Goal: Transaction & Acquisition: Purchase product/service

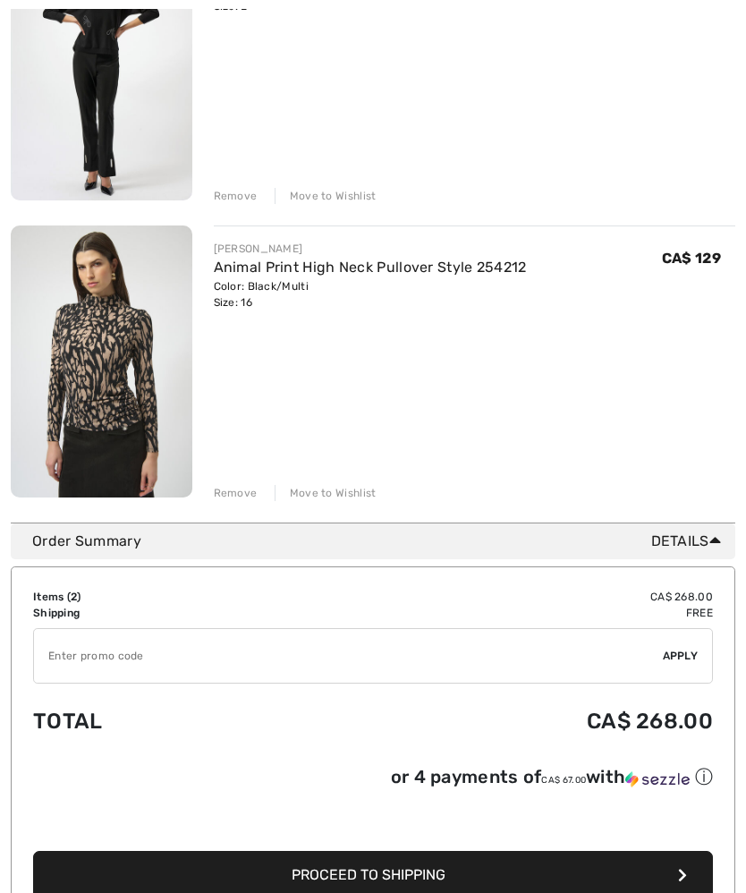
scroll to position [336, 0]
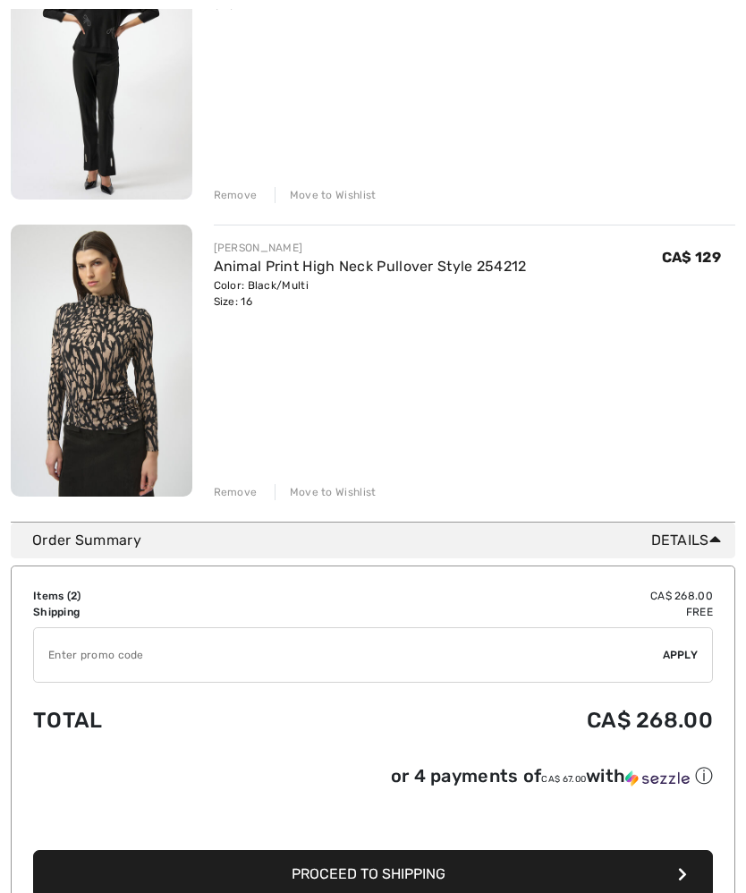
click at [681, 876] on icon "button" at bounding box center [682, 874] width 9 height 14
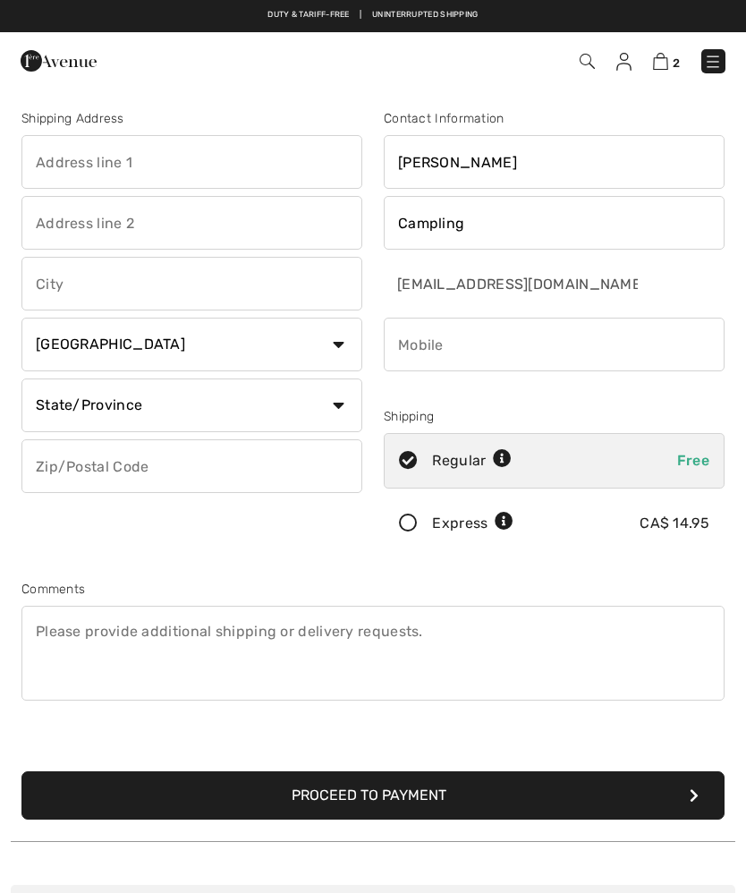
click at [540, 285] on input "[EMAIL_ADDRESS][DOMAIN_NAME]" at bounding box center [512, 284] width 256 height 54
click at [496, 346] on input "phone" at bounding box center [554, 345] width 341 height 54
type input "3064259945"
click at [199, 162] on input "text" at bounding box center [191, 162] width 341 height 54
click at [110, 157] on input "Bo" at bounding box center [191, 162] width 341 height 54
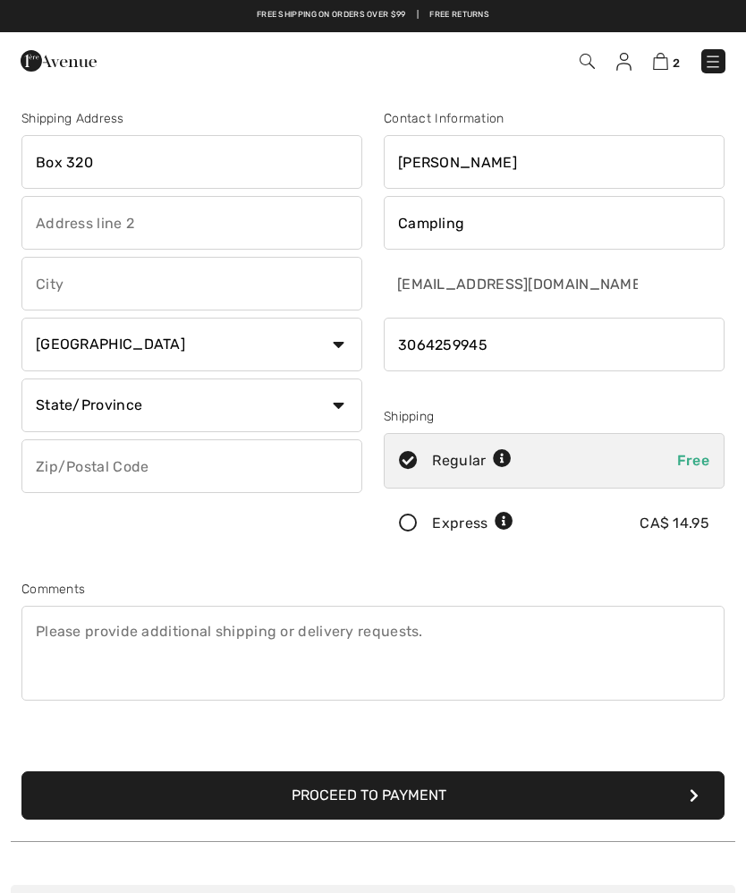
type input "Box 320"
click at [191, 292] on input "text" at bounding box center [191, 284] width 341 height 54
click at [344, 407] on select "State/Province Alberta British Columbia Manitoba New Brunswick Newfoundland and…" at bounding box center [191, 405] width 341 height 54
type input "La Ronge"
click at [339, 412] on select "State/Province Alberta British Columbia Manitoba New Brunswick Newfoundland and…" at bounding box center [191, 405] width 341 height 54
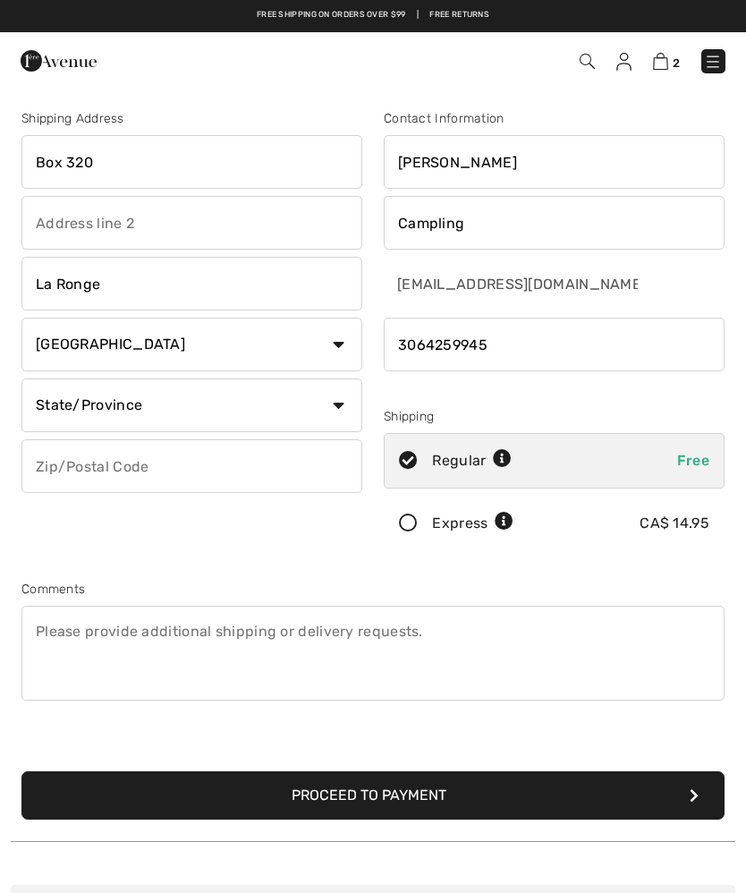
select select "SK"
click at [147, 457] on input "text" at bounding box center [191, 466] width 341 height 54
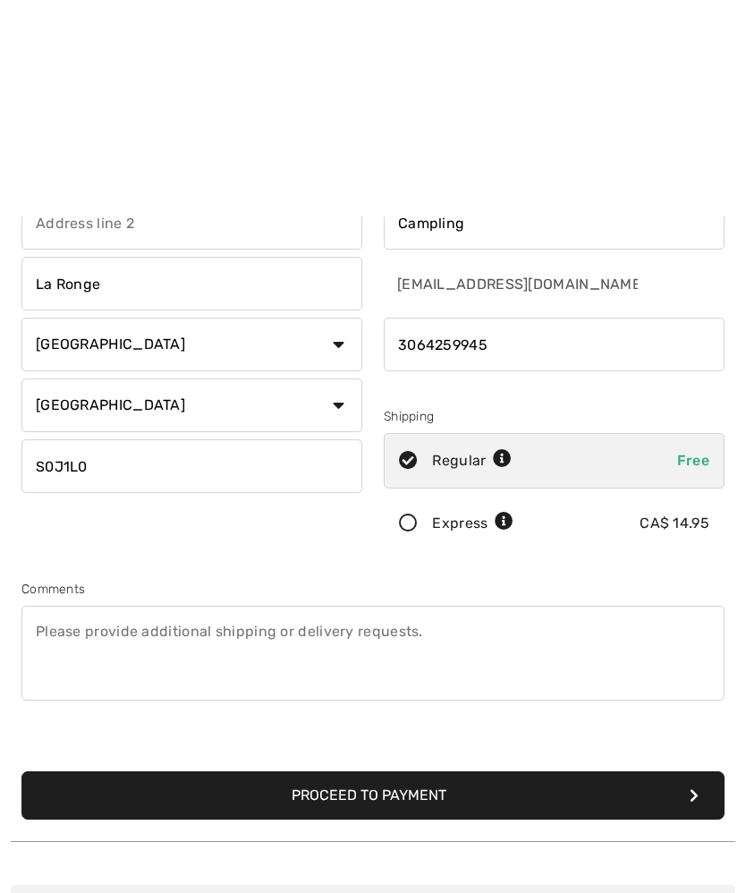
scroll to position [221, 0]
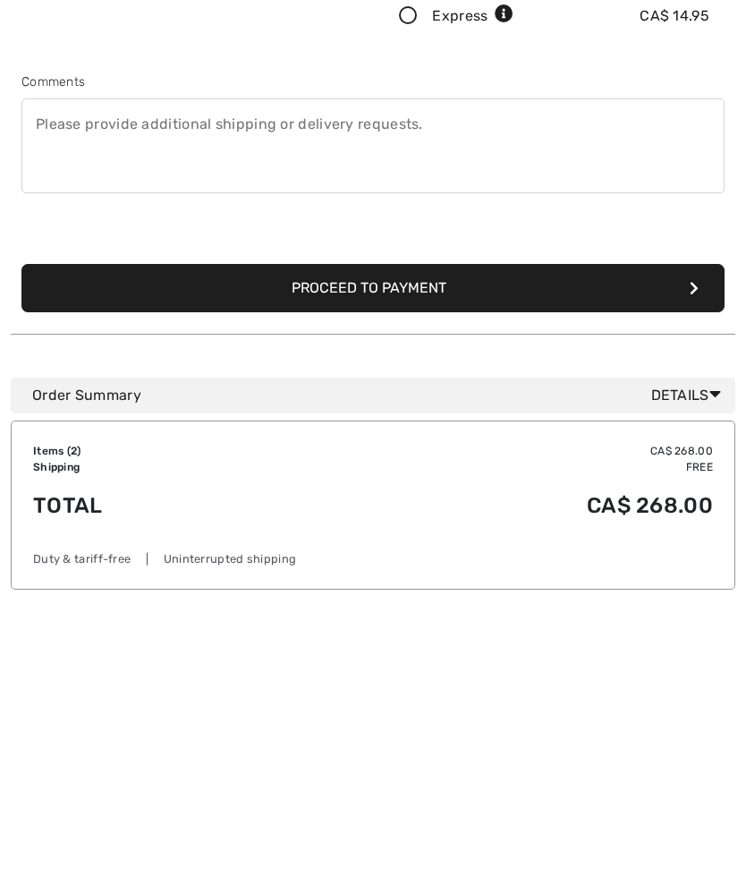
type input "S0J1L0"
click at [699, 550] on button "Proceed to Payment" at bounding box center [372, 574] width 703 height 48
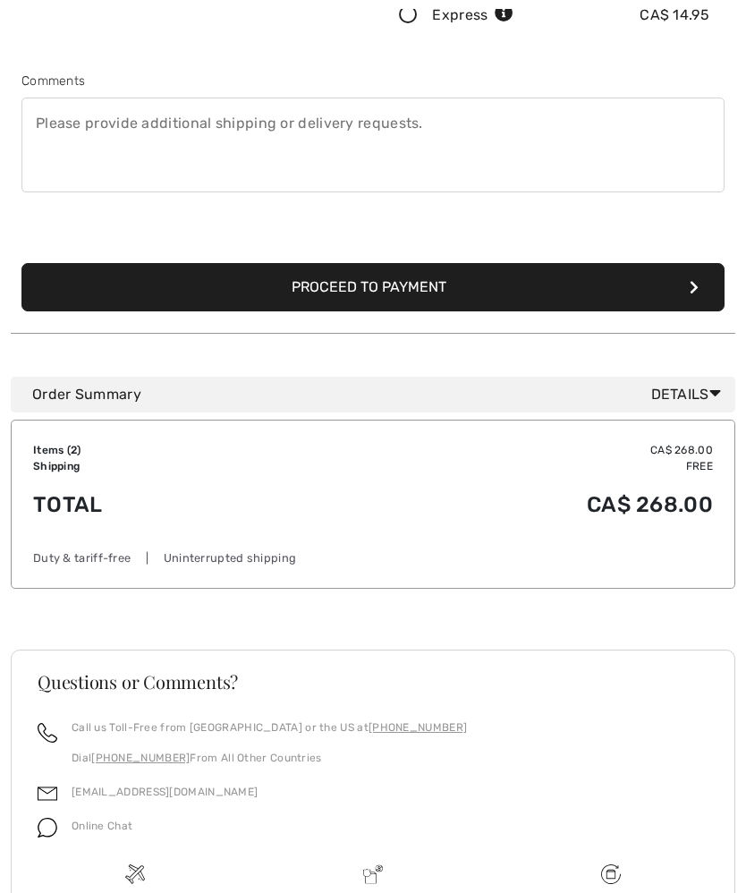
click at [704, 280] on button "Proceed to Payment" at bounding box center [372, 287] width 703 height 48
click at [519, 275] on button "Proceed to Payment" at bounding box center [372, 287] width 703 height 48
click at [703, 293] on button "Proceed to Payment" at bounding box center [372, 287] width 703 height 48
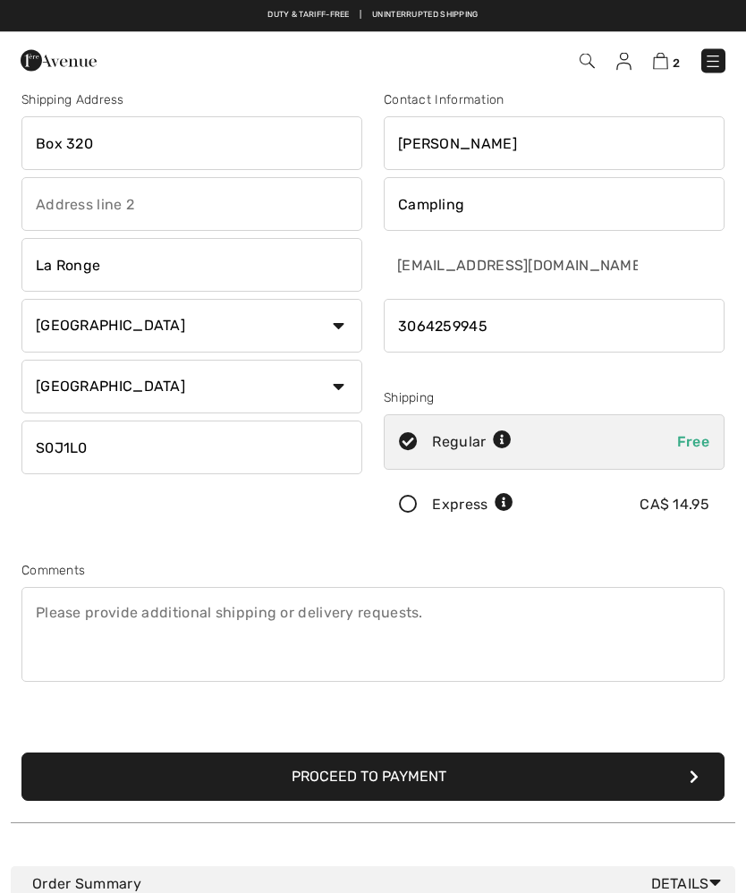
scroll to position [0, 0]
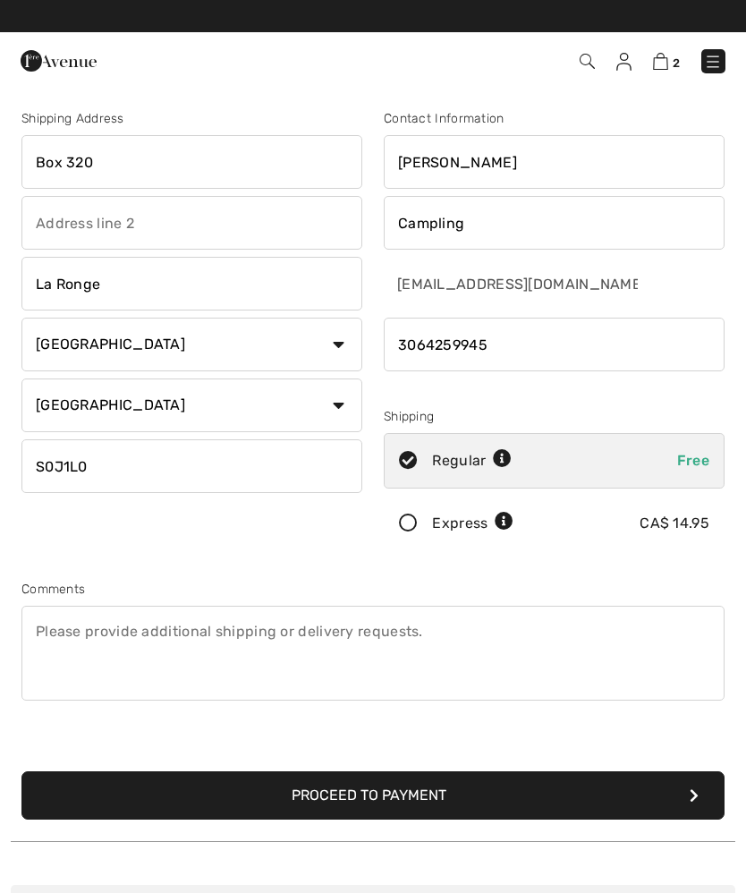
click at [647, 785] on button "Proceed to Payment" at bounding box center [372, 795] width 703 height 48
click at [711, 793] on button "Proceed to Payment" at bounding box center [372, 795] width 703 height 48
click at [619, 283] on input "sycampling@gmail.com" at bounding box center [512, 284] width 256 height 54
click at [502, 288] on input "sycampling@gmail.com" at bounding box center [512, 284] width 256 height 54
click at [700, 788] on button "Proceed to Payment" at bounding box center [372, 795] width 703 height 48
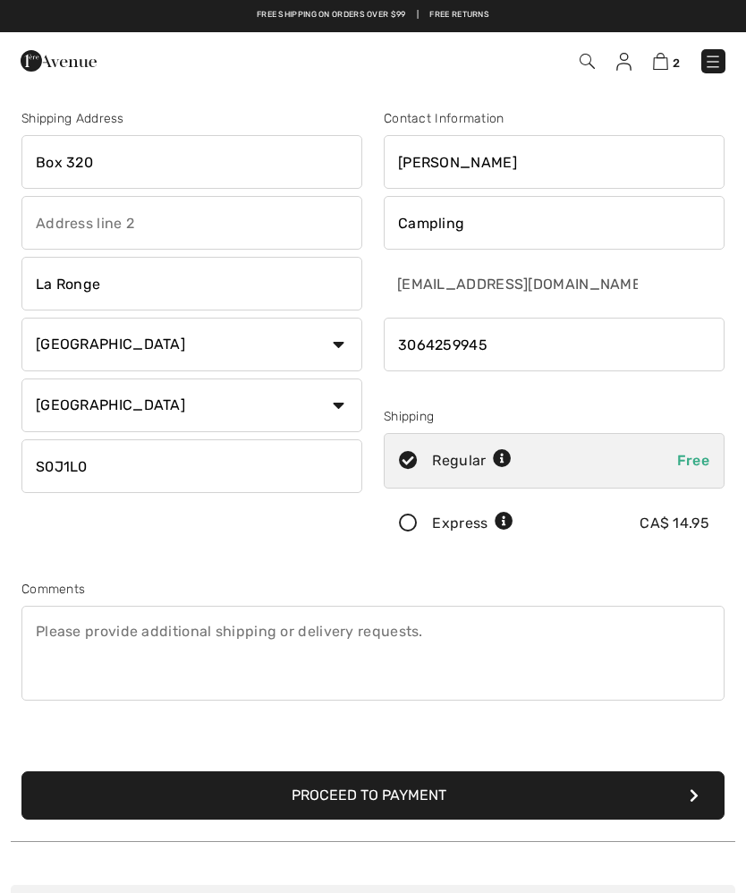
click at [700, 811] on button "Proceed to Payment" at bounding box center [372, 795] width 703 height 48
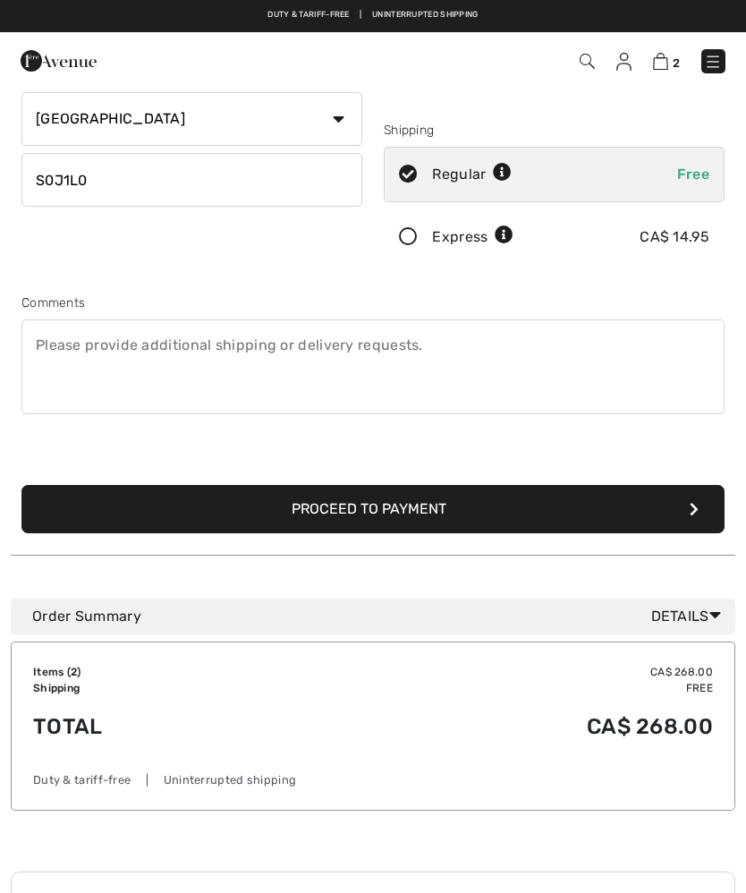
scroll to position [285, 0]
click at [702, 525] on button "Proceed to Payment" at bounding box center [372, 510] width 703 height 48
click at [702, 519] on button "Proceed to Payment" at bounding box center [372, 509] width 703 height 48
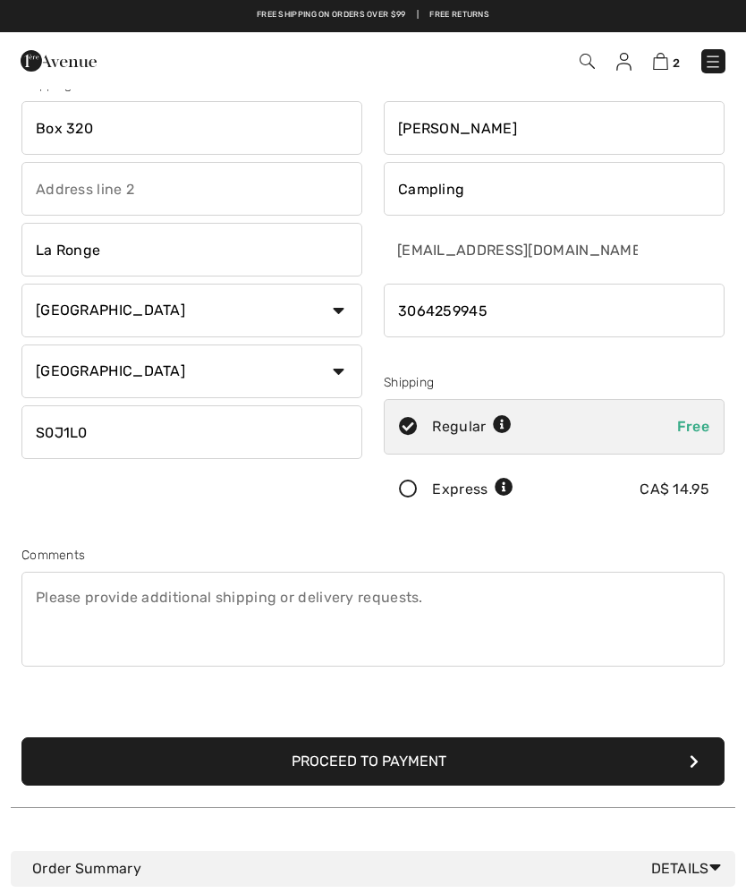
scroll to position [0, 0]
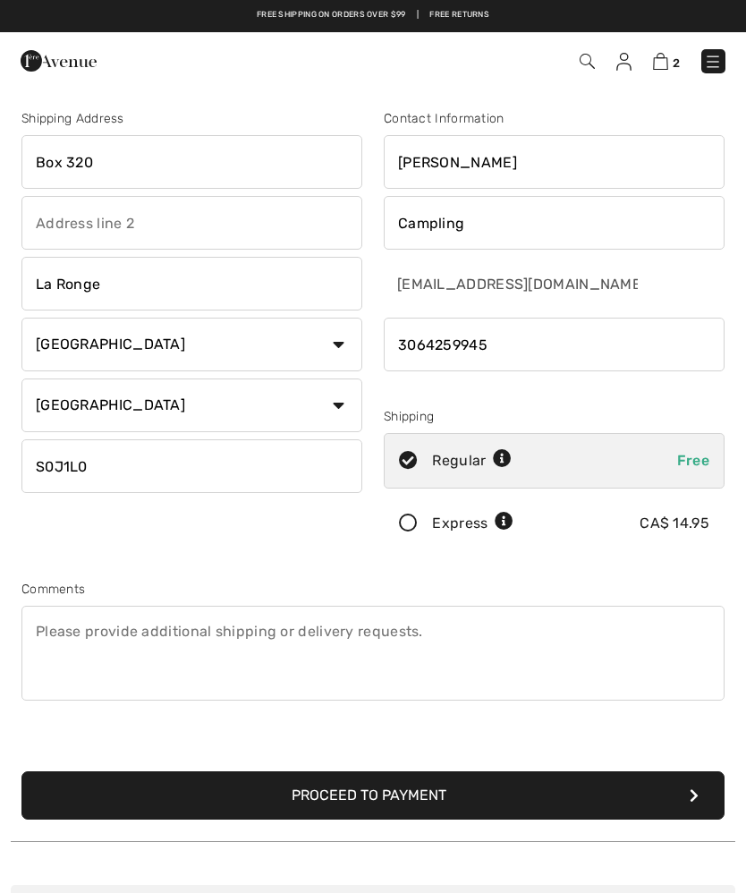
click at [458, 784] on button "Proceed to Payment" at bounding box center [372, 795] width 703 height 48
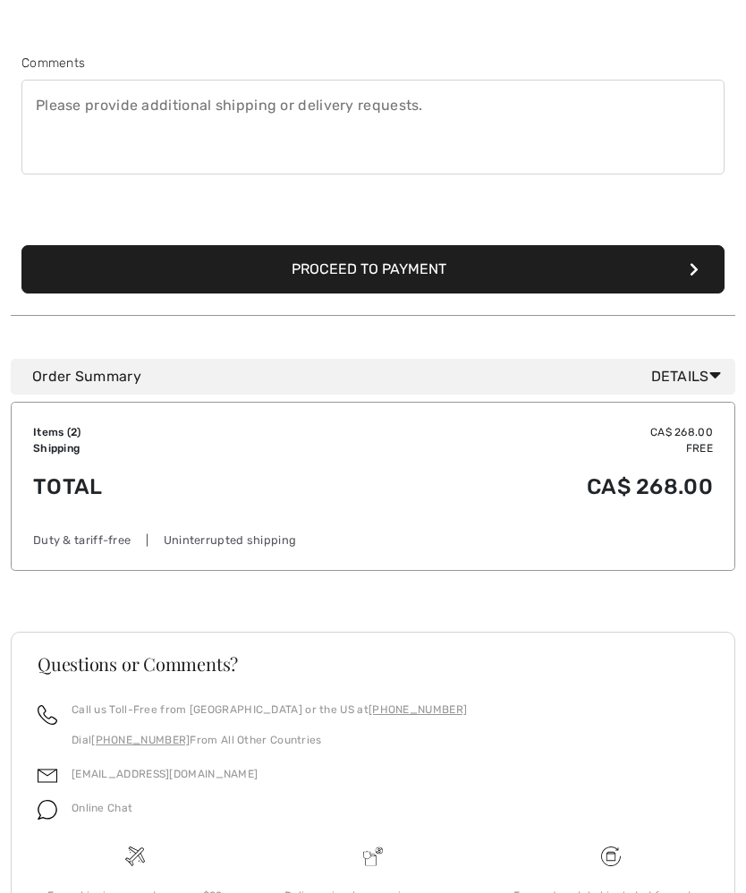
scroll to position [581, 0]
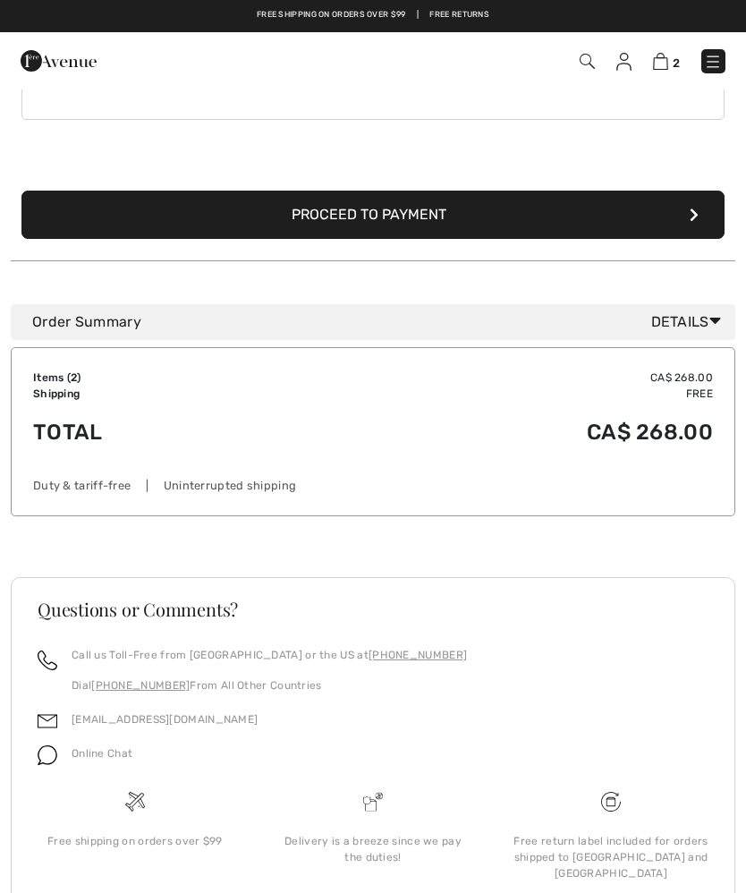
click at [710, 311] on icon at bounding box center [715, 320] width 12 height 19
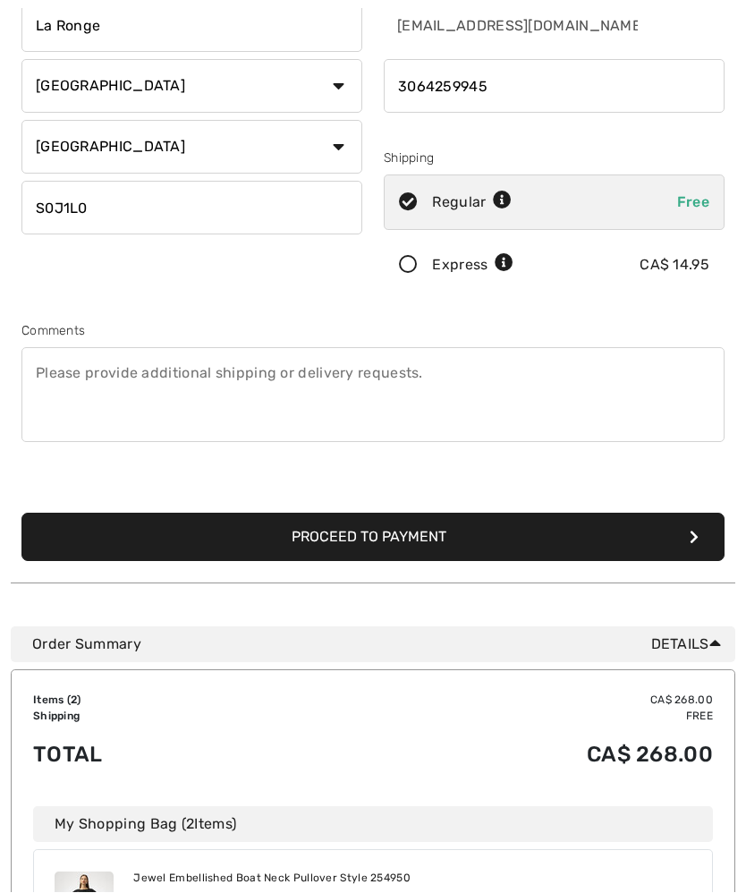
scroll to position [259, 0]
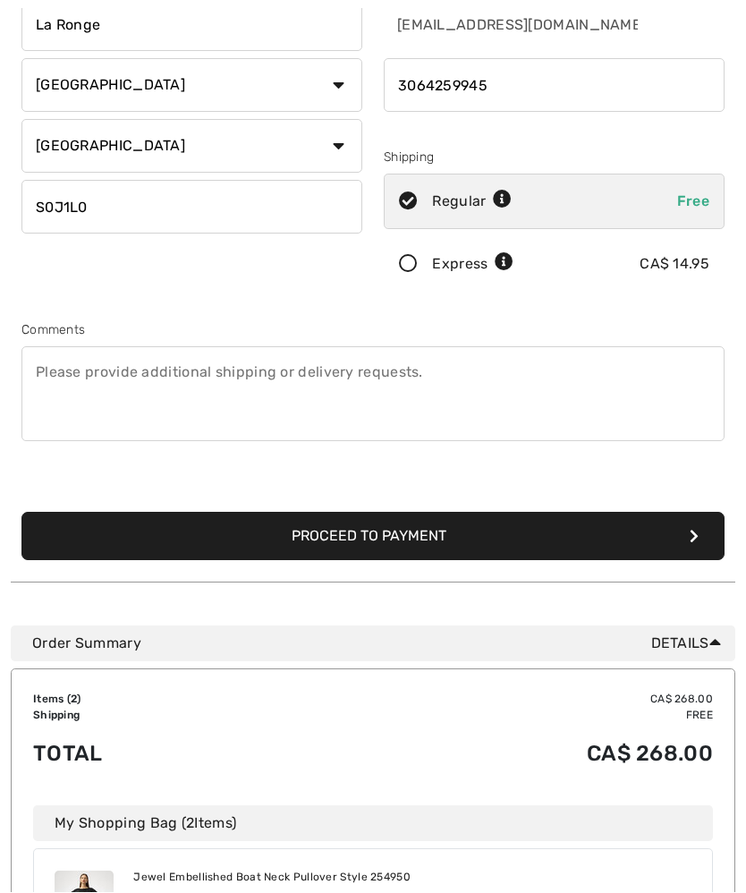
click at [439, 552] on button "Proceed to Payment" at bounding box center [372, 537] width 703 height 48
click at [692, 554] on button "Proceed to Payment" at bounding box center [372, 537] width 703 height 48
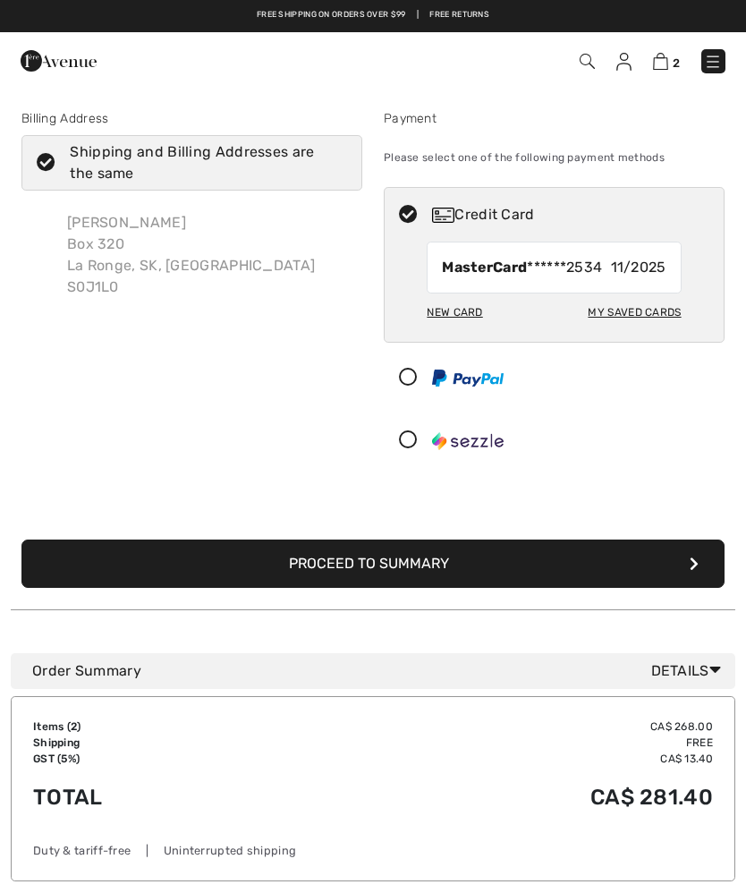
click at [698, 567] on icon "submit" at bounding box center [694, 563] width 9 height 14
click at [682, 572] on button "Proceed to Summary" at bounding box center [372, 563] width 703 height 48
click at [711, 570] on button "Proceed to Summary" at bounding box center [372, 563] width 703 height 48
click at [669, 560] on button "Proceed to Summary" at bounding box center [372, 563] width 703 height 48
click at [647, 574] on button "Proceed to Summary" at bounding box center [372, 563] width 703 height 48
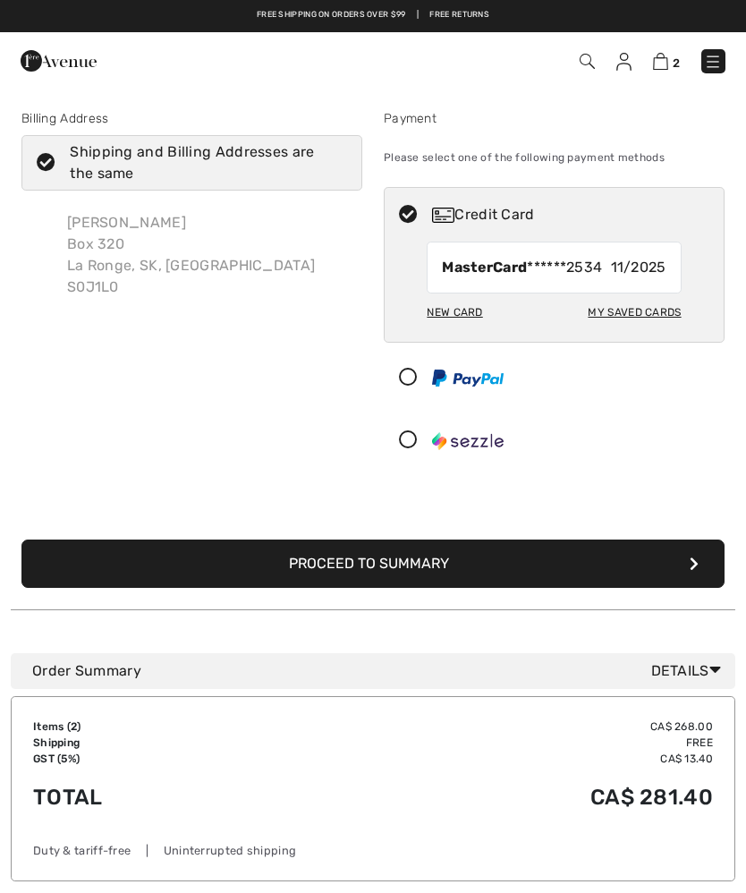
click at [668, 566] on button "Proceed to Summary" at bounding box center [372, 563] width 703 height 48
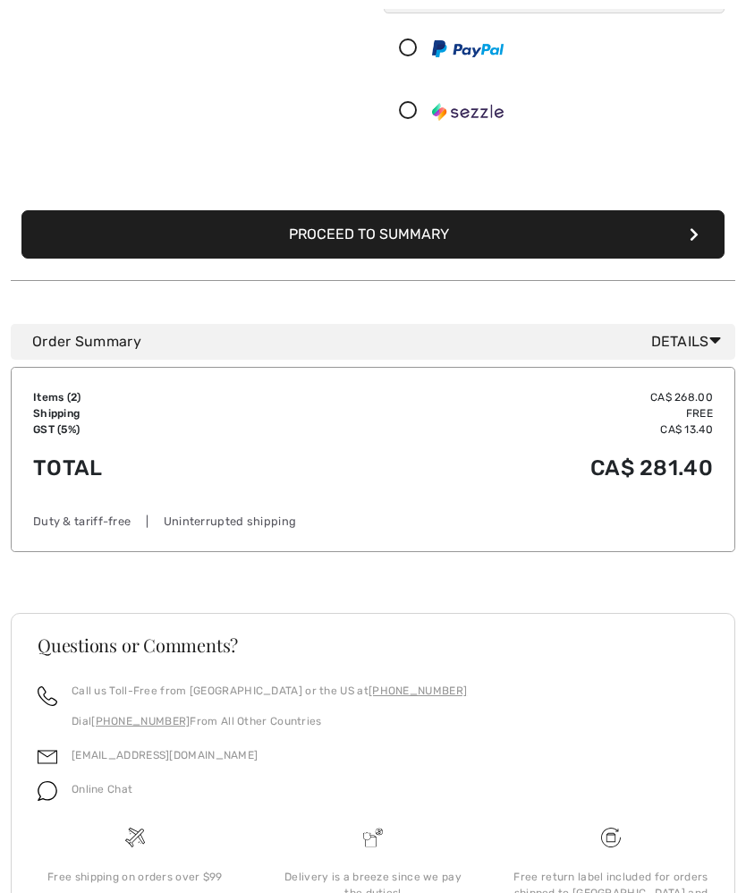
scroll to position [365, 0]
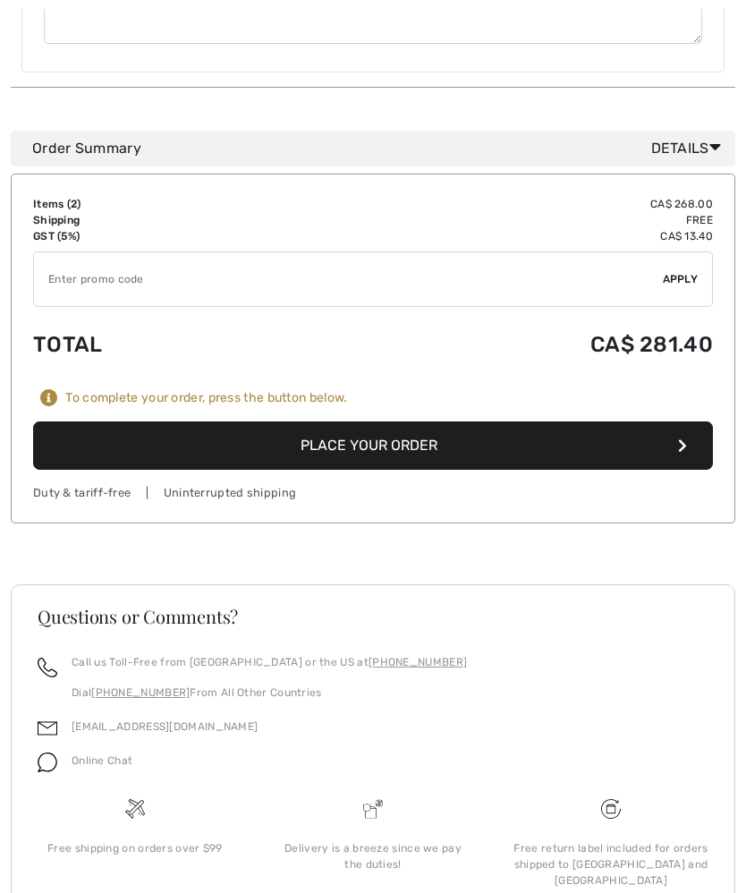
scroll to position [986, 0]
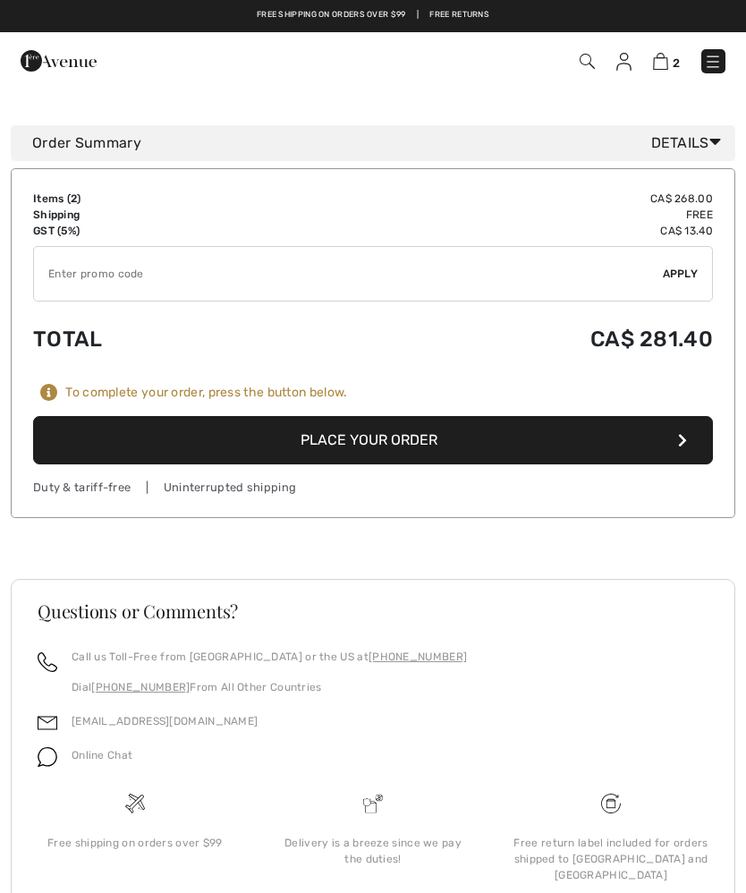
click at [548, 447] on button "Place Your Order" at bounding box center [373, 440] width 680 height 48
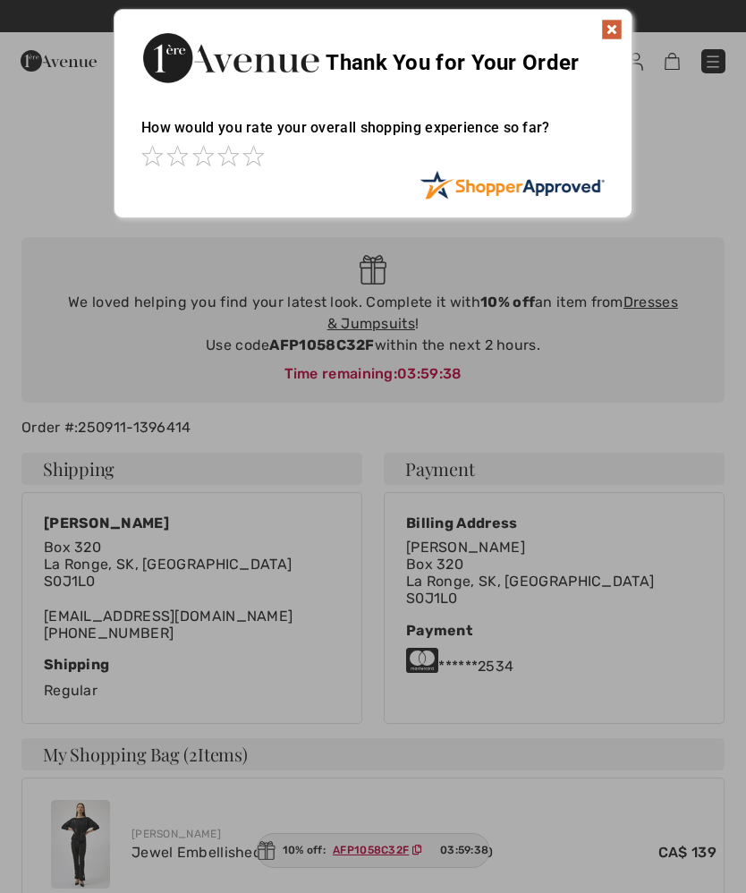
click at [621, 22] on img at bounding box center [611, 29] width 21 height 21
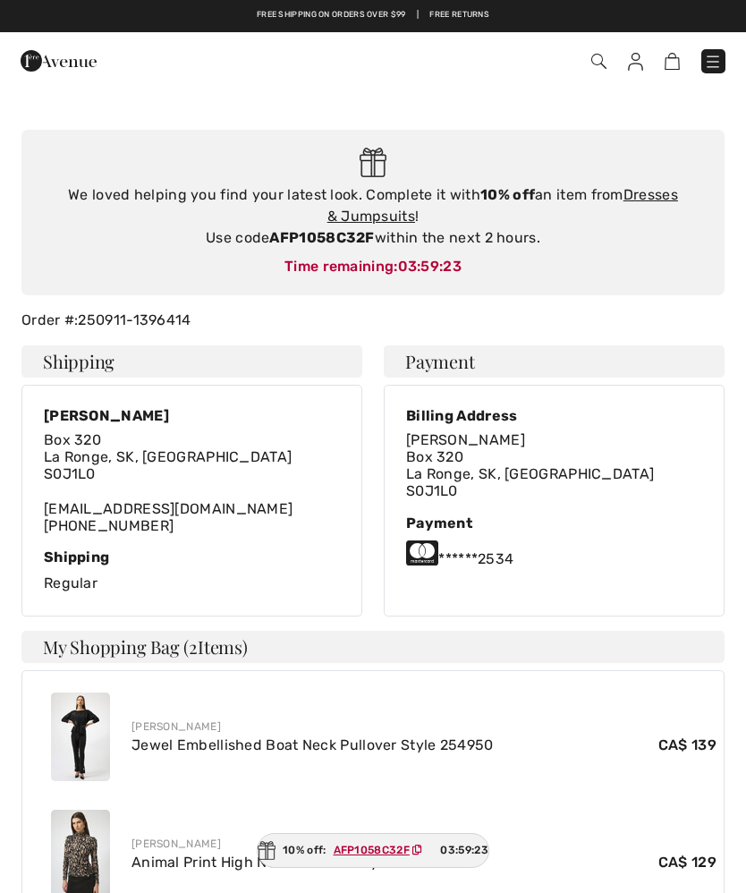
scroll to position [106, 0]
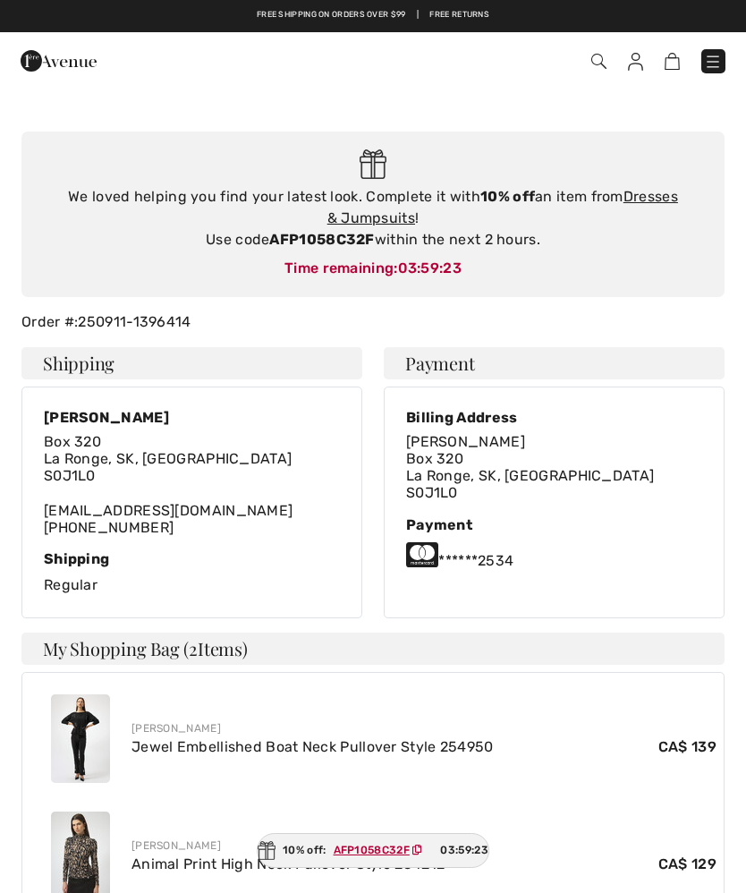
click at [369, 738] on link "Jewel Embellished Boat Neck Pullover Style 254950" at bounding box center [312, 746] width 362 height 17
click at [109, 717] on img at bounding box center [80, 738] width 59 height 89
